Goal: Task Accomplishment & Management: Use online tool/utility

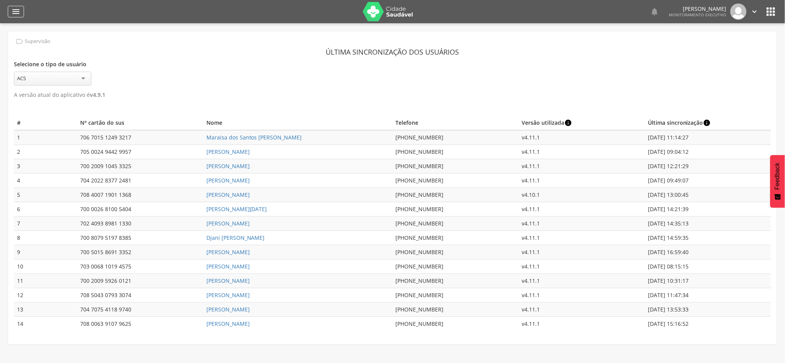
click at [17, 12] on icon "" at bounding box center [15, 11] width 9 height 9
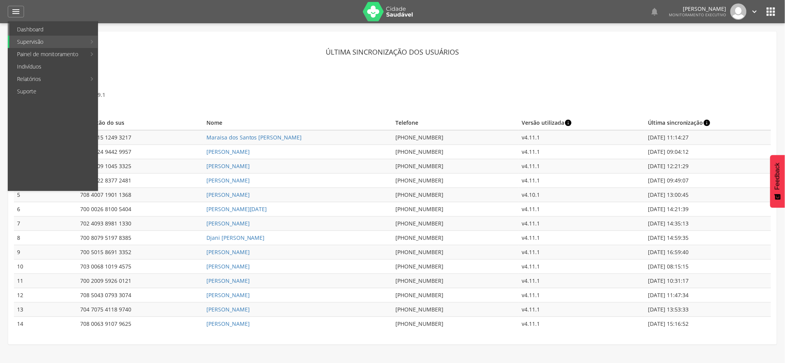
click at [35, 28] on link "Dashboard" at bounding box center [53, 29] width 88 height 12
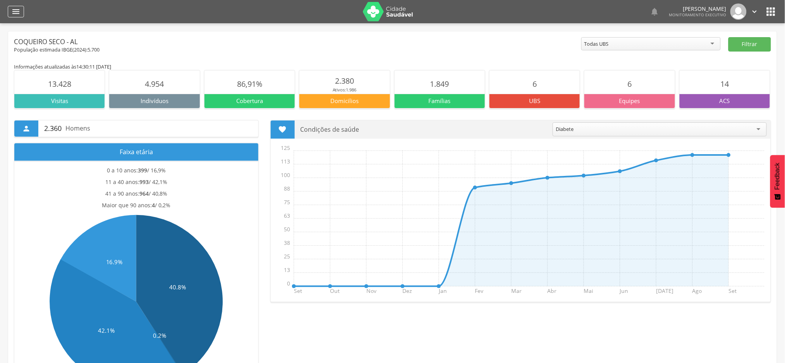
click at [12, 10] on icon "" at bounding box center [15, 11] width 9 height 9
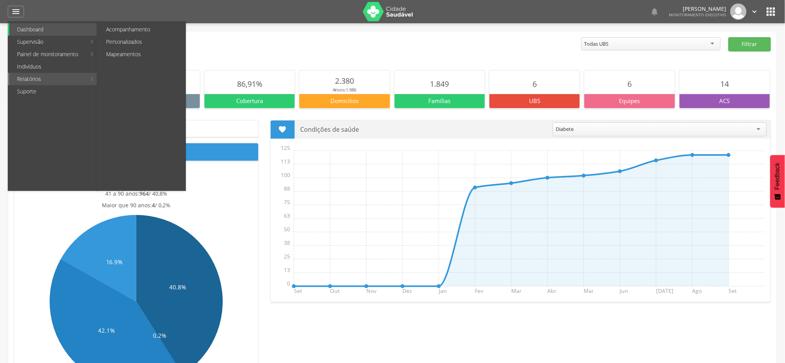
drag, startPoint x: 34, startPoint y: 79, endPoint x: 79, endPoint y: 81, distance: 44.6
click at [35, 79] on link "Relatórios" at bounding box center [47, 79] width 77 height 12
click at [134, 43] on link "Personalizados" at bounding box center [141, 42] width 87 height 12
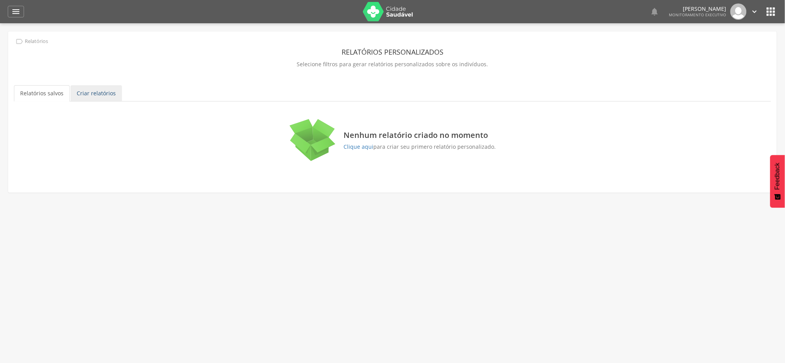
click at [96, 93] on link "Criar relatórios" at bounding box center [95, 93] width 51 height 16
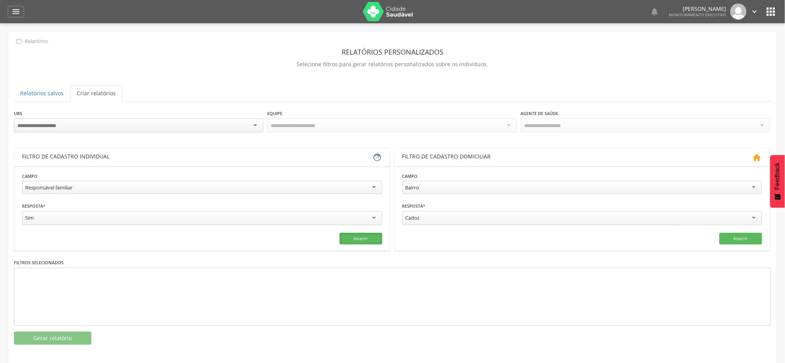
drag, startPoint x: 369, startPoint y: 237, endPoint x: 325, endPoint y: 248, distance: 45.4
click at [363, 239] on button "Inserir" at bounding box center [360, 239] width 43 height 12
click at [48, 336] on button "Gerar relatório" at bounding box center [52, 337] width 77 height 13
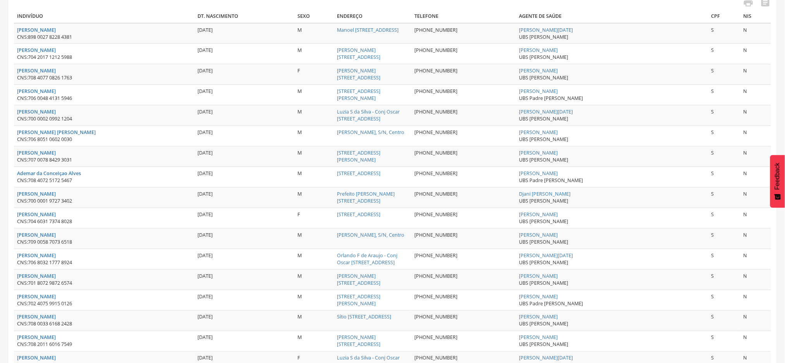
scroll to position [103, 0]
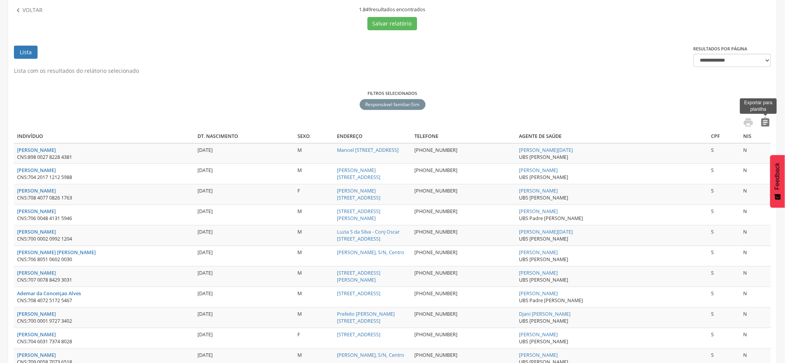
click at [764, 122] on icon "" at bounding box center [765, 122] width 11 height 11
click at [18, 10] on icon "" at bounding box center [18, 10] width 9 height 9
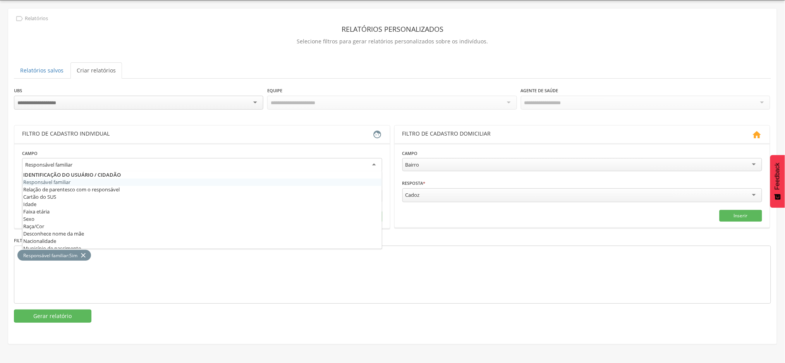
click at [122, 166] on div "Responsável familiar" at bounding box center [202, 165] width 360 height 14
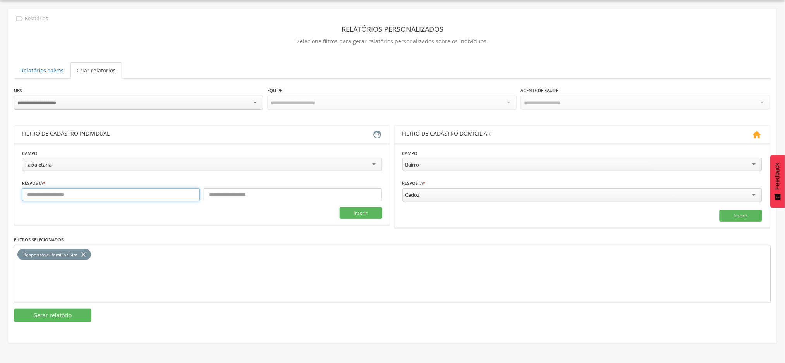
click at [99, 193] on input "text" at bounding box center [111, 194] width 178 height 13
type input "*"
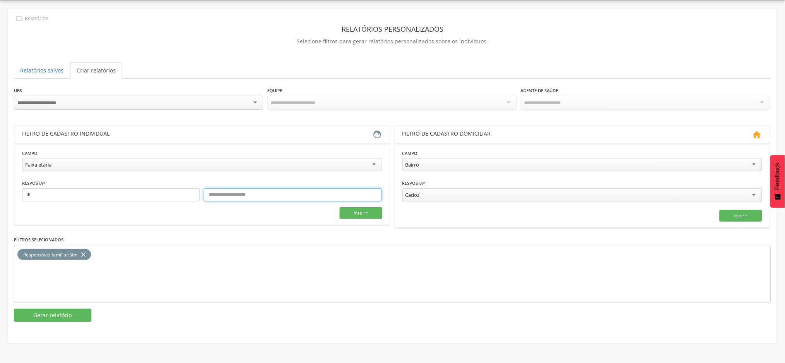
click at [270, 200] on input "text" at bounding box center [293, 194] width 178 height 13
type input "***"
click at [357, 213] on button "Inserir" at bounding box center [360, 213] width 43 height 12
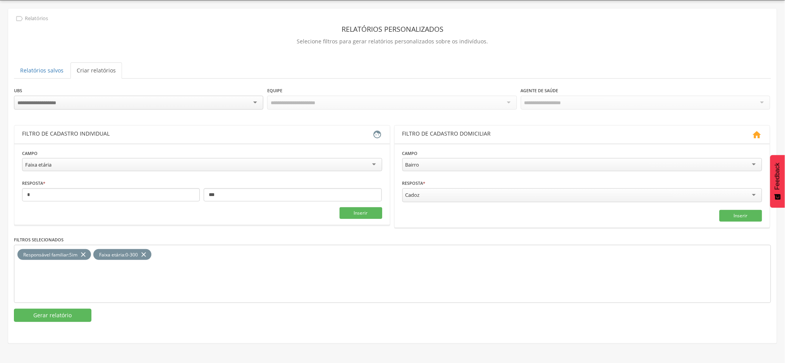
drag, startPoint x: 84, startPoint y: 254, endPoint x: 82, endPoint y: 263, distance: 8.7
click at [84, 255] on icon "close" at bounding box center [83, 254] width 8 height 11
click at [72, 315] on button "Gerar relatório" at bounding box center [52, 314] width 77 height 13
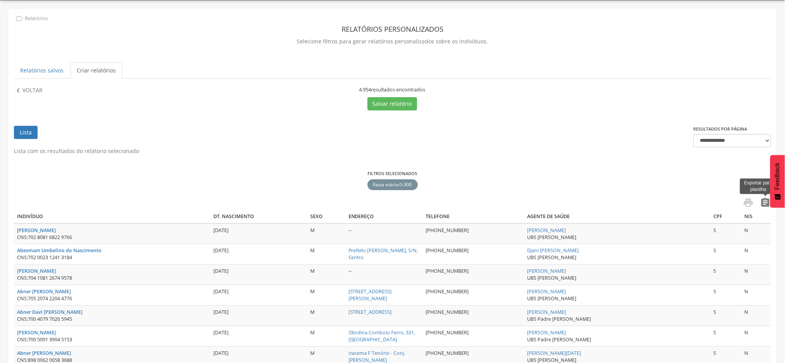
click at [764, 201] on icon "" at bounding box center [765, 202] width 11 height 11
